Goal: Information Seeking & Learning: Find specific fact

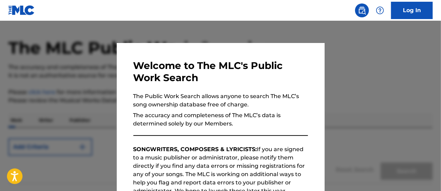
scroll to position [70, 0]
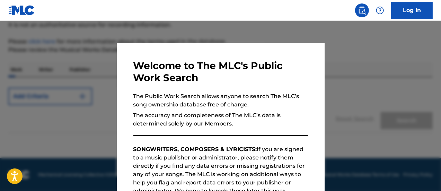
click at [300, 102] on p "The Public Work Search allows anyone to search The MLC’s song ownership databas…" at bounding box center [220, 100] width 175 height 17
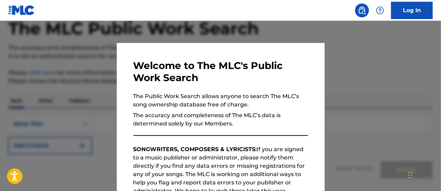
scroll to position [62, 0]
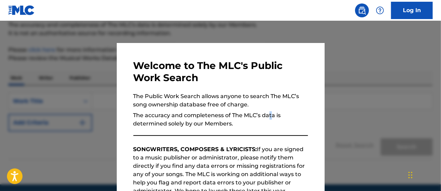
drag, startPoint x: 268, startPoint y: 115, endPoint x: 281, endPoint y: 115, distance: 13.9
click at [267, 115] on p "The accuracy and completeness of The MLC’s data is determined solely by our Mem…" at bounding box center [220, 119] width 175 height 17
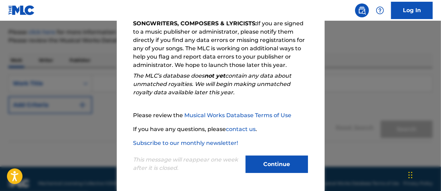
scroll to position [88, 0]
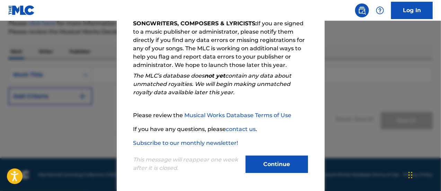
click at [284, 169] on button "Continue" at bounding box center [277, 164] width 62 height 17
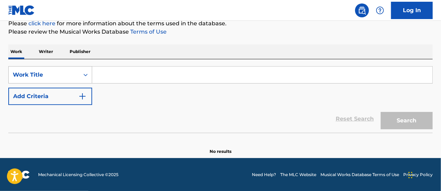
click at [79, 74] on div "Work Title" at bounding box center [44, 74] width 71 height 13
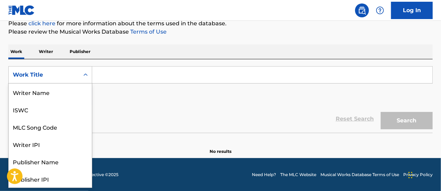
scroll to position [35, 0]
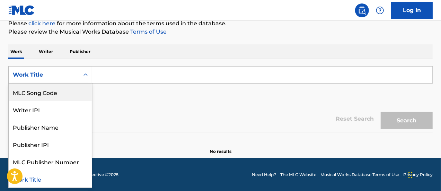
click at [78, 96] on div "MLC Song Code" at bounding box center [50, 92] width 83 height 17
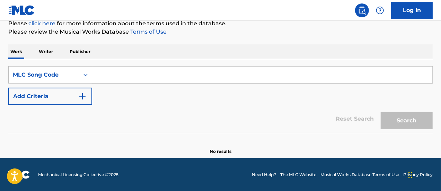
click at [132, 74] on input "Search Form" at bounding box center [262, 75] width 340 height 17
paste input "B7946F"
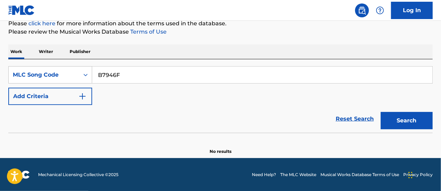
type input "B7946F"
click at [415, 119] on button "Search" at bounding box center [407, 120] width 52 height 17
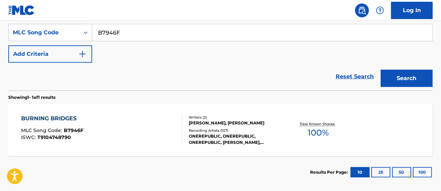
scroll to position [83, 0]
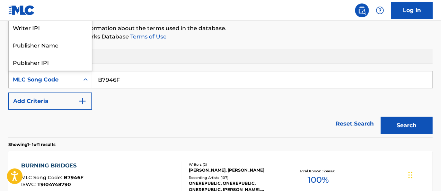
click at [64, 80] on div "MLC Song Code" at bounding box center [44, 80] width 62 height 8
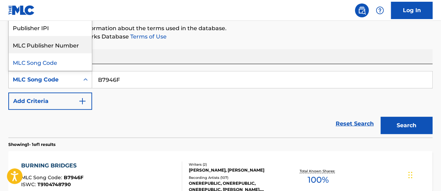
scroll to position [0, 0]
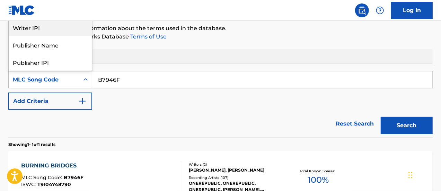
click at [55, 29] on div "Writer IPI" at bounding box center [50, 27] width 83 height 17
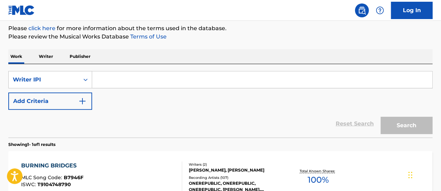
click at [51, 90] on div "SearchWithCriteria9363ee5d-1981-4a01-8a18-82123d12c79e Writer IPI Add Criteria" at bounding box center [220, 90] width 425 height 39
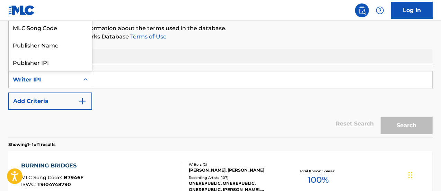
click at [62, 81] on div "Writer IPI" at bounding box center [44, 80] width 62 height 8
drag, startPoint x: 144, startPoint y: 98, endPoint x: 156, endPoint y: 98, distance: 11.4
click at [145, 98] on div "SearchWithCriteria9363ee5d-1981-4a01-8a18-82123d12c79e 8 results available. Use…" at bounding box center [220, 90] width 425 height 39
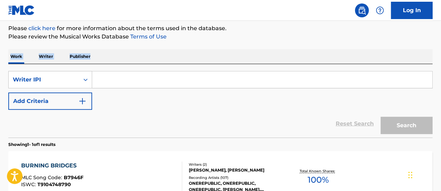
drag, startPoint x: 441, startPoint y: 58, endPoint x: 443, endPoint y: 37, distance: 20.2
click at [441, 37] on html "Accessibility Screen-Reader Guide, Feedback, and Issue Reporting | New window C…" at bounding box center [220, 12] width 441 height 191
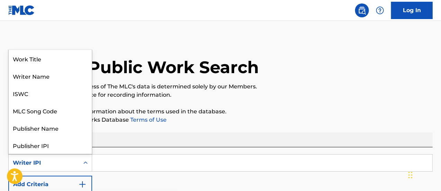
click at [58, 161] on div "Writer IPI" at bounding box center [44, 163] width 62 height 8
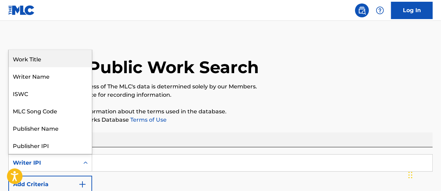
click at [51, 61] on div "Work Title" at bounding box center [50, 58] width 83 height 17
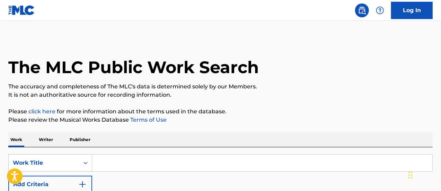
click at [114, 158] on input "Search Form" at bounding box center [262, 163] width 340 height 17
type input "burning bridges"
click at [239, 128] on div "The MLC Public Work Search The accuracy and completeness of The MLC's data is d…" at bounding box center [220, 178] width 441 height 281
click at [81, 183] on img "Search Form" at bounding box center [82, 184] width 8 height 8
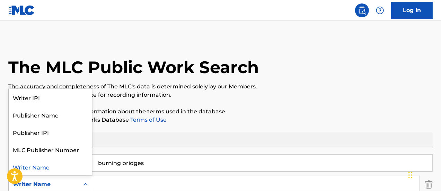
click at [66, 180] on div "Writer Name" at bounding box center [44, 184] width 62 height 8
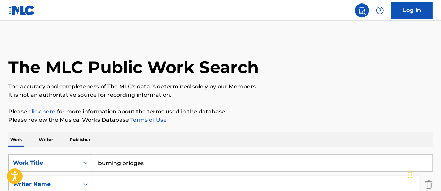
click at [126, 183] on input "Search Form" at bounding box center [256, 184] width 328 height 17
type input "[PERSON_NAME]"
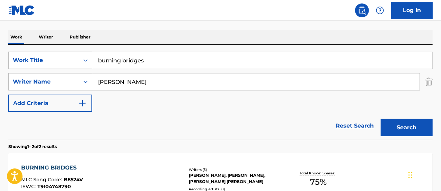
scroll to position [104, 0]
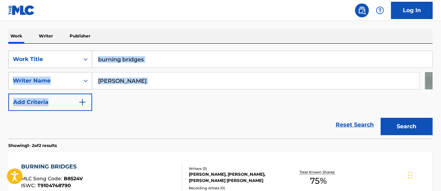
drag, startPoint x: 441, startPoint y: 81, endPoint x: 441, endPoint y: 95, distance: 13.9
click at [441, 95] on div "The MLC Public Work Search The accuracy and completeness of The MLC's data is d…" at bounding box center [220, 112] width 441 height 357
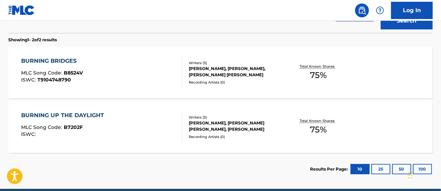
scroll to position [210, 0]
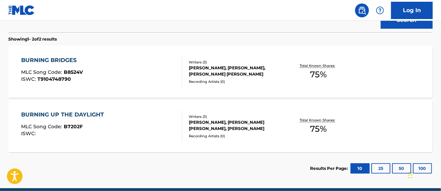
click at [147, 73] on div "BURNING BRIDGES MLC Song Code : B8524V ISWC : T9104748790" at bounding box center [102, 71] width 162 height 31
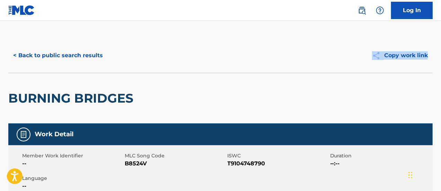
drag, startPoint x: 440, startPoint y: 41, endPoint x: 443, endPoint y: 66, distance: 25.2
click at [441, 66] on html "Accessibility Screen-Reader Guide, Feedback, and Issue Reporting | New window C…" at bounding box center [220, 95] width 441 height 191
